Goal: Information Seeking & Learning: Learn about a topic

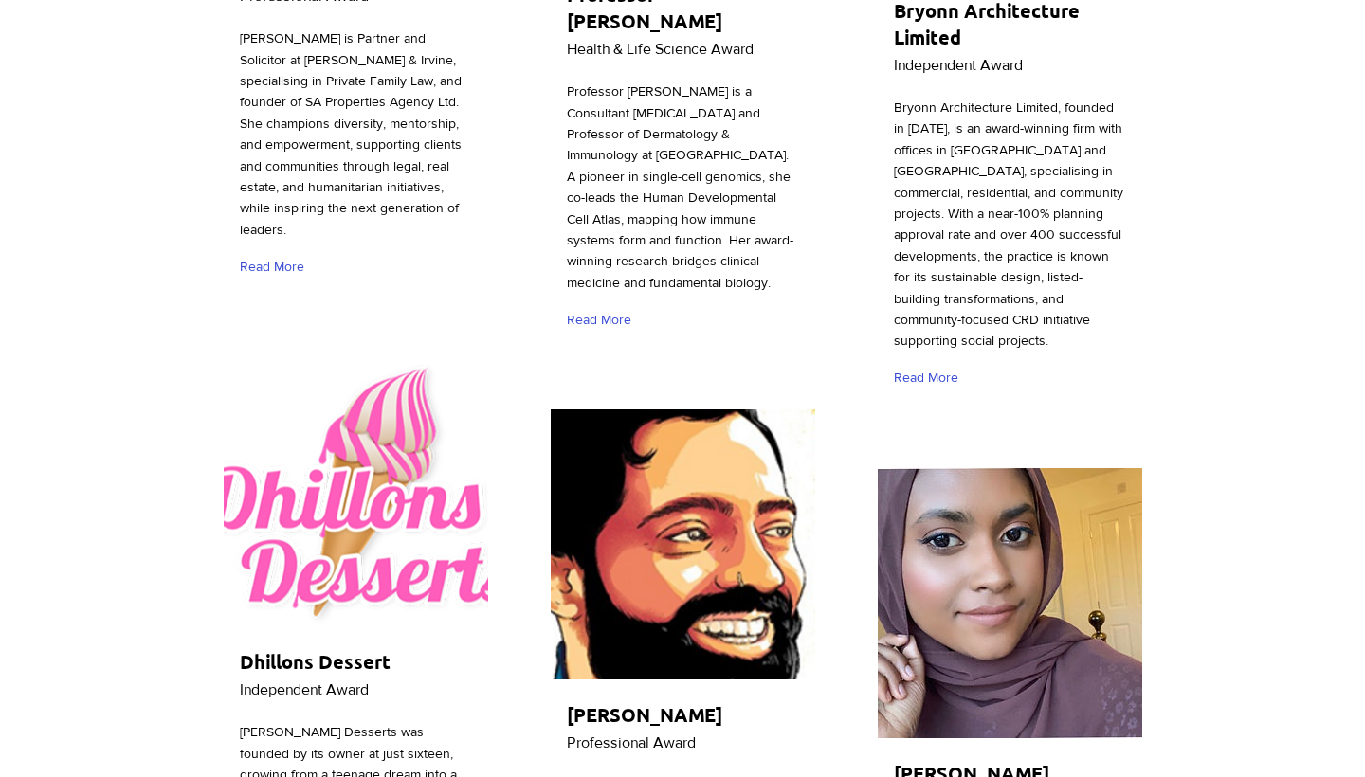
scroll to position [3690, 0]
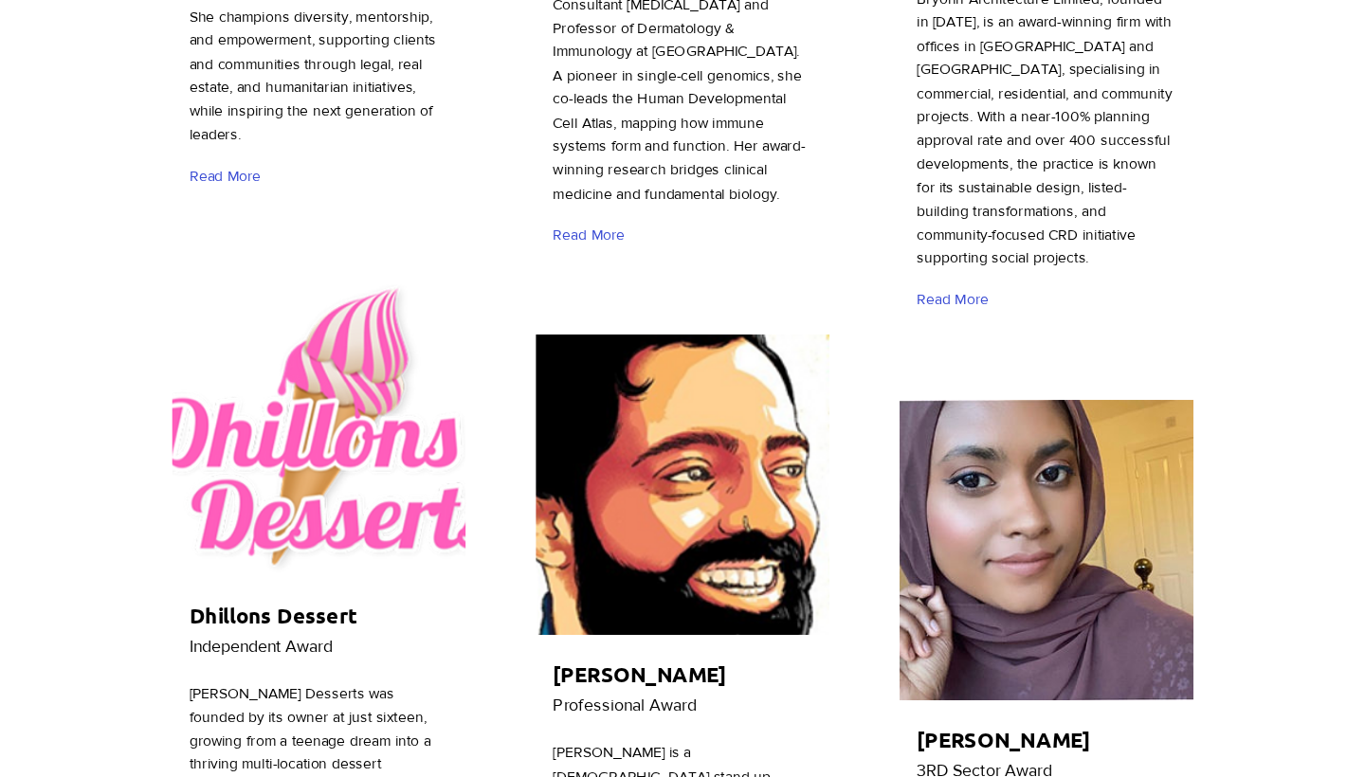
scroll to position [3734, 0]
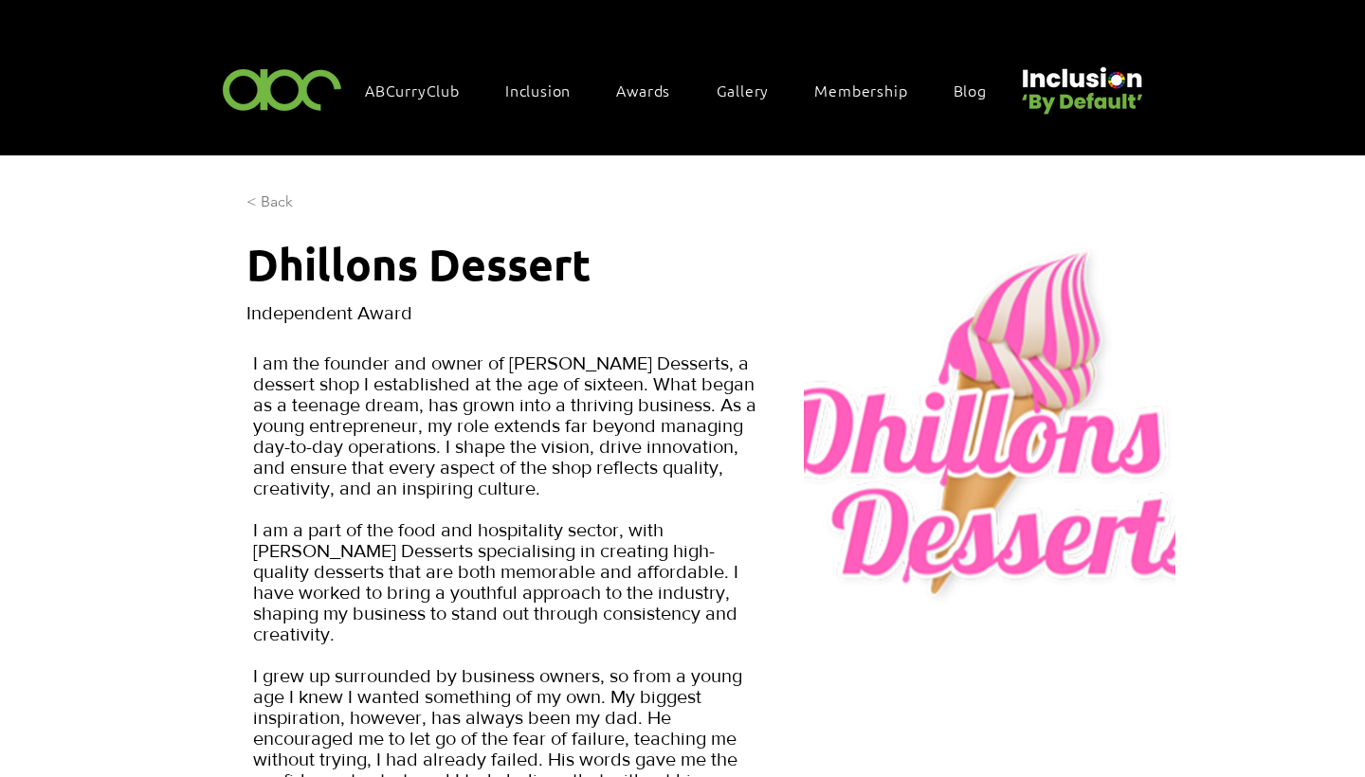
click at [268, 200] on span "< Back" at bounding box center [269, 201] width 46 height 21
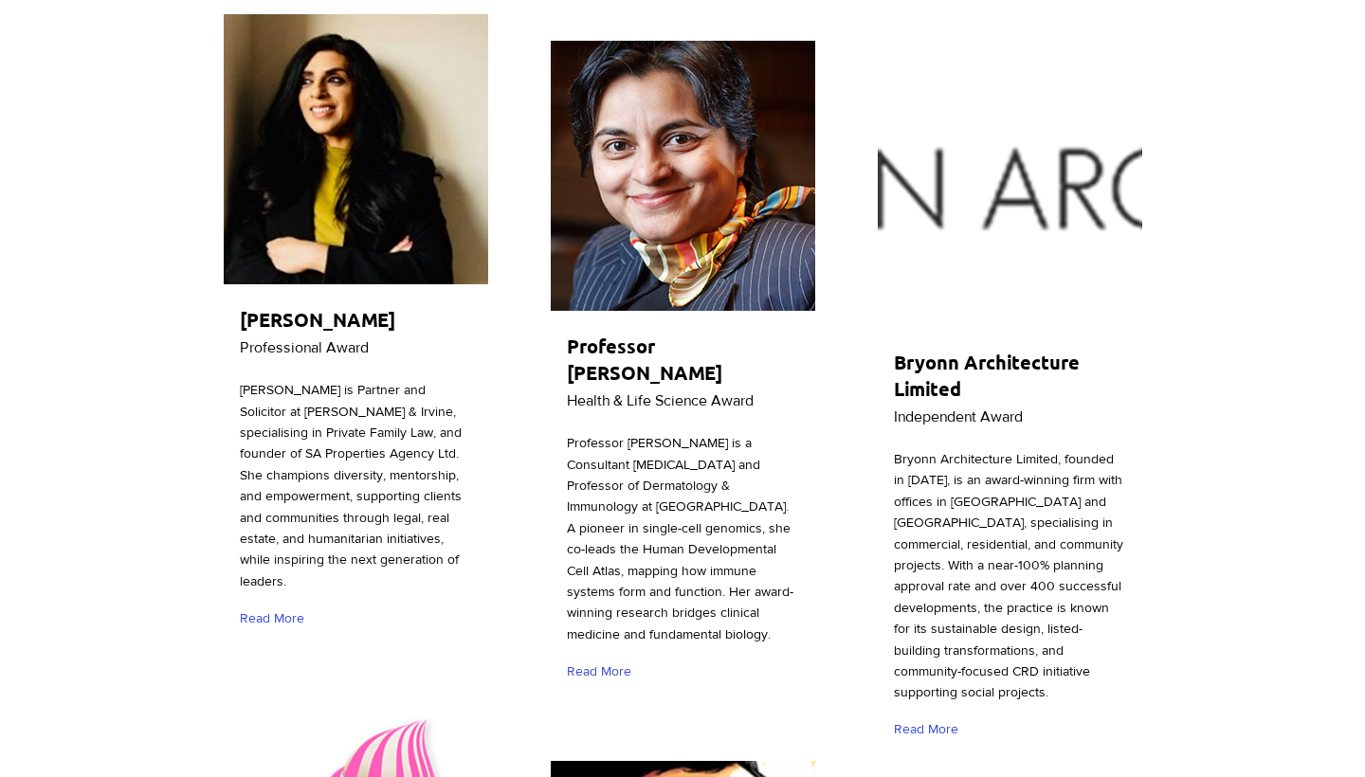
scroll to position [3246, 0]
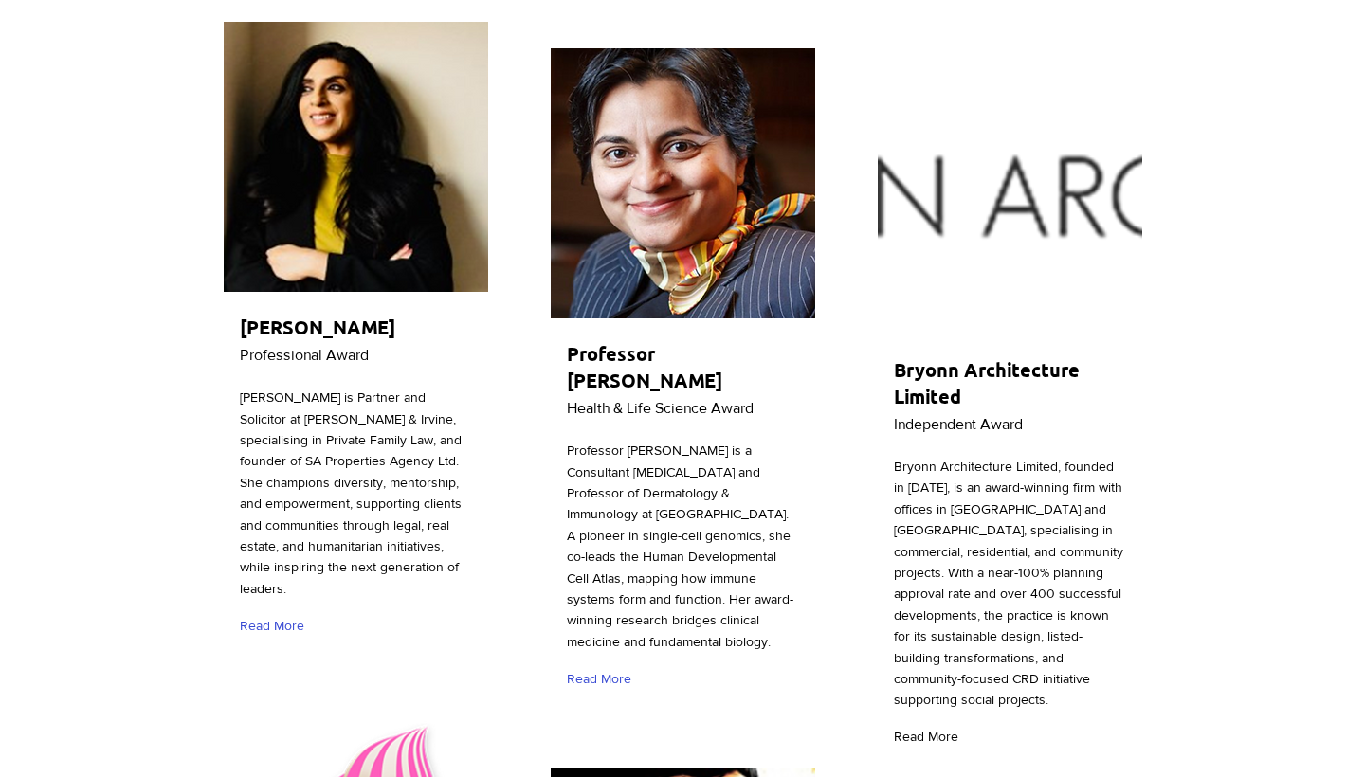
click at [933, 698] on span "Read More" at bounding box center [926, 737] width 64 height 19
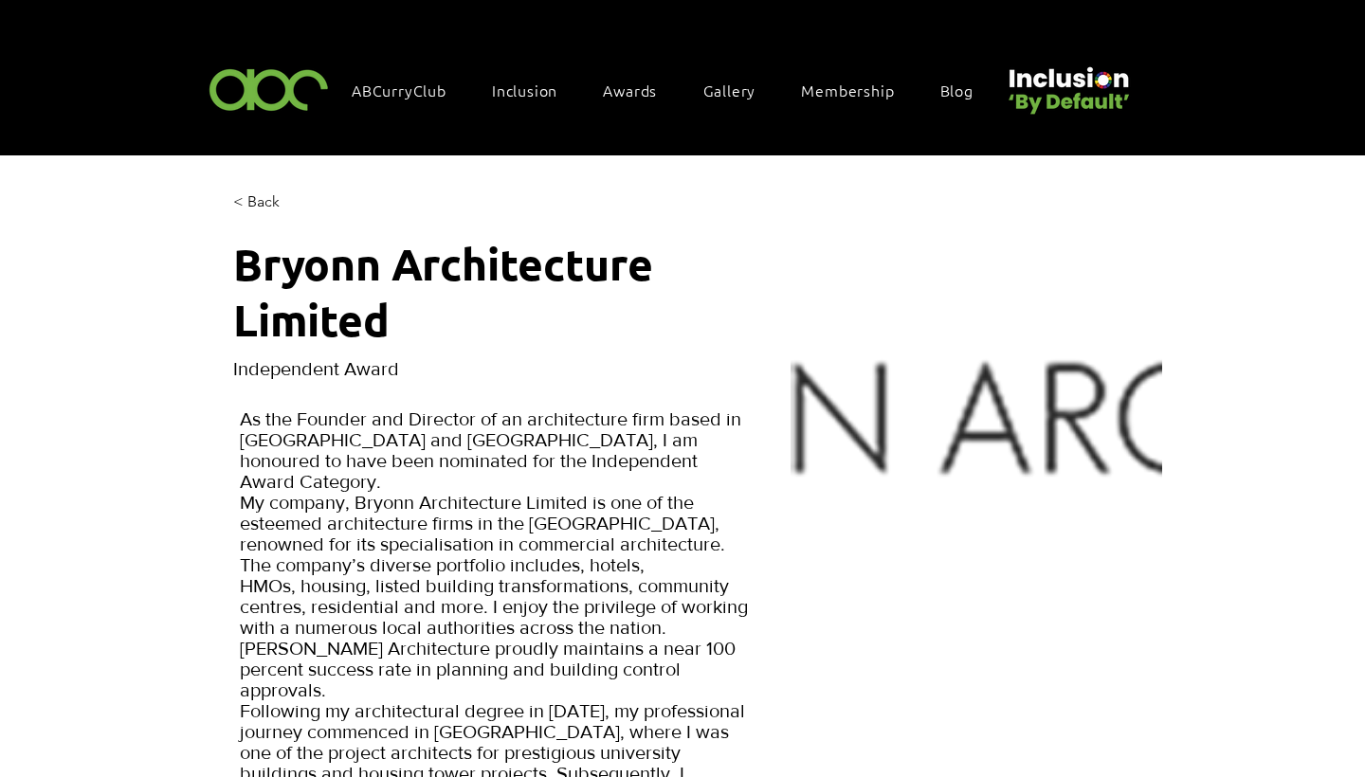
scroll to position [0, 13]
click at [257, 192] on span "< Back" at bounding box center [256, 201] width 46 height 21
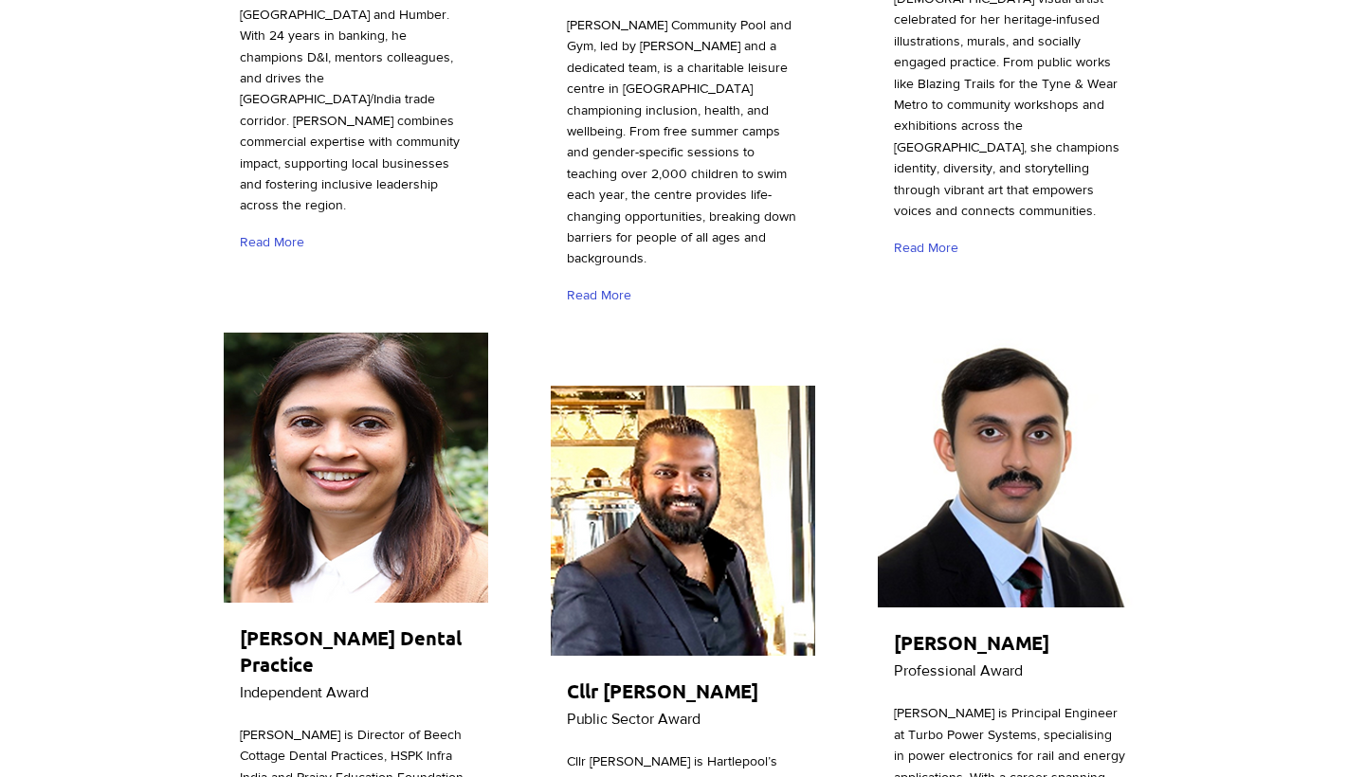
scroll to position [1417, 0]
